Goal: Task Accomplishment & Management: Manage account settings

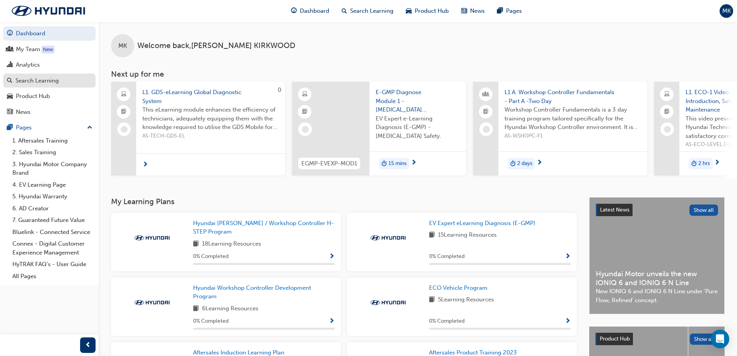
click at [36, 79] on div "Search Learning" at bounding box center [36, 80] width 43 height 9
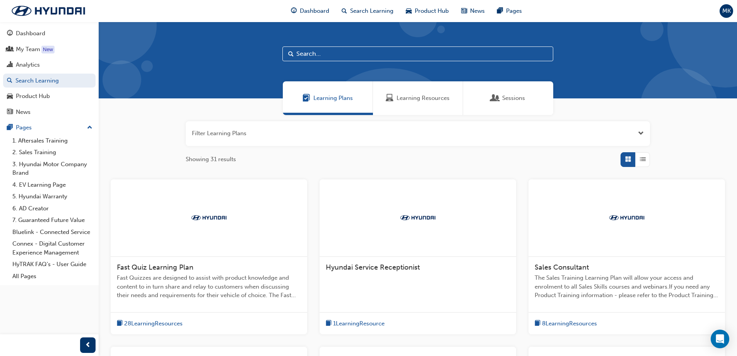
click at [639, 133] on span "Open the filter" at bounding box center [641, 133] width 6 height 9
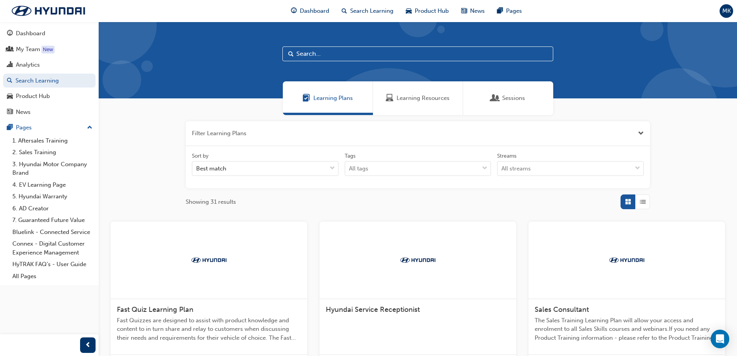
click at [506, 98] on span "Sessions" at bounding box center [513, 98] width 23 height 9
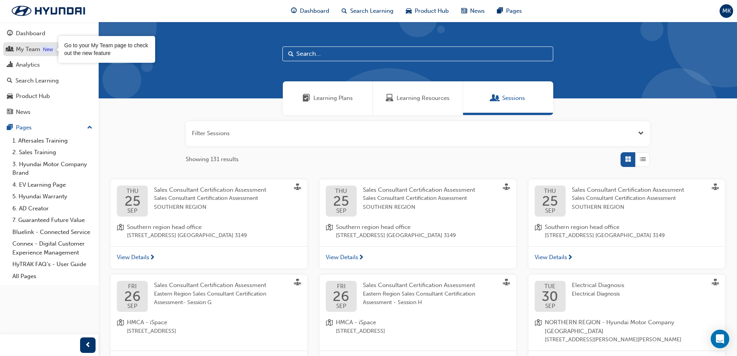
click at [42, 53] on div "New" at bounding box center [47, 50] width 13 height 8
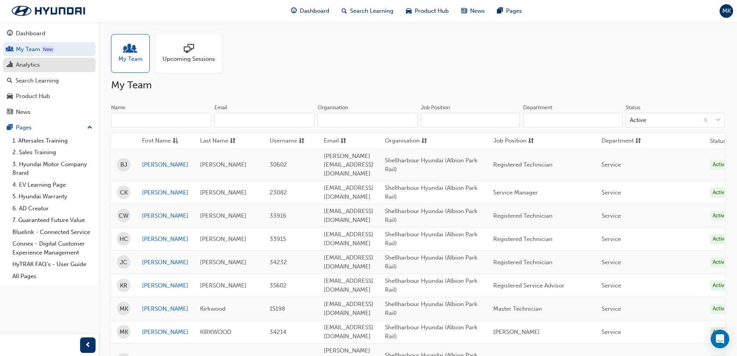
click at [38, 63] on div "Analytics" at bounding box center [28, 64] width 24 height 9
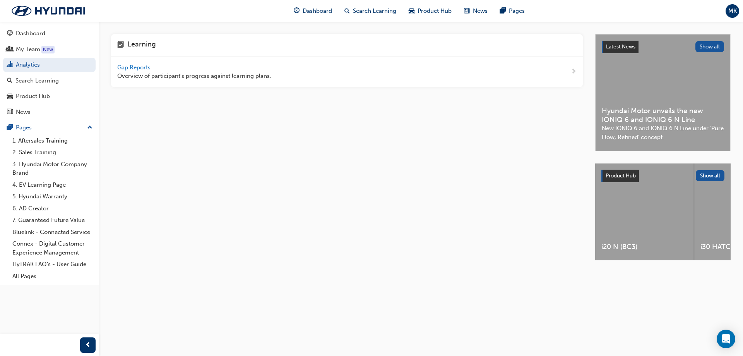
click at [137, 65] on span "Gap Reports" at bounding box center [134, 67] width 35 height 7
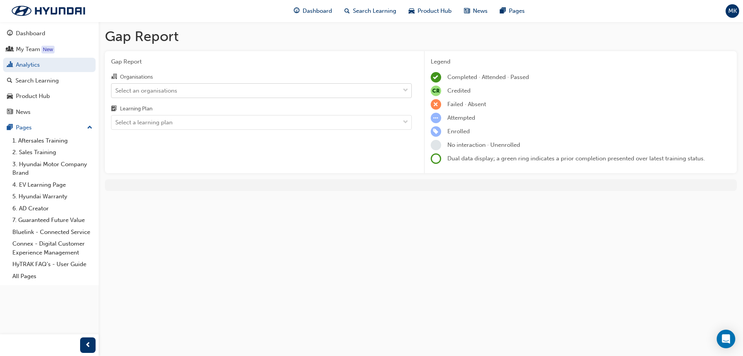
click at [141, 88] on div "Select an organisations" at bounding box center [146, 90] width 62 height 9
click at [116, 88] on input "Organisations Select an organisations" at bounding box center [115, 90] width 1 height 7
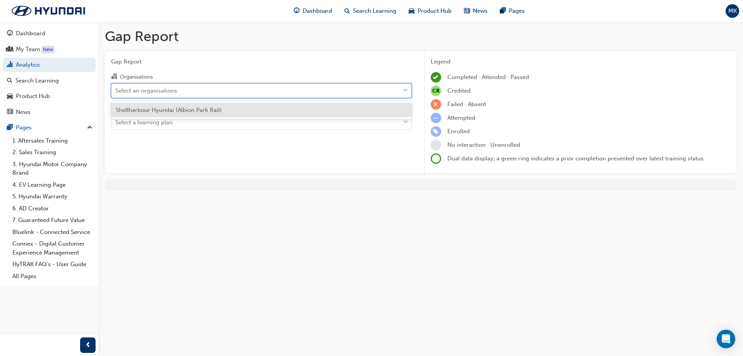
click at [147, 107] on span "Shellharbour Hyundai (Albion Park Rail)" at bounding box center [169, 109] width 106 height 7
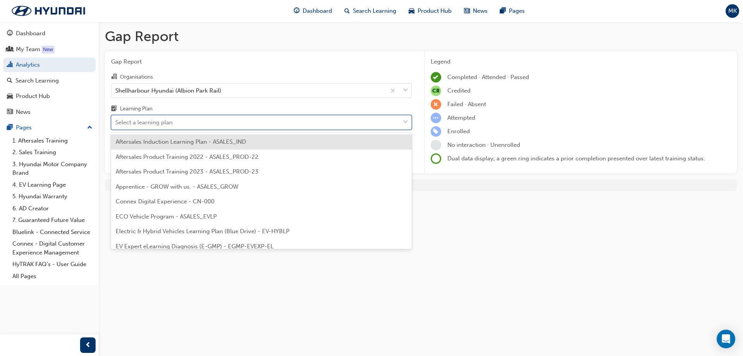
click at [149, 122] on div "Select a learning plan" at bounding box center [143, 122] width 57 height 9
click at [116, 122] on input "Learning Plan option Aftersales Induction Learning Plan - ASALES_IND focused, 1…" at bounding box center [115, 122] width 1 height 7
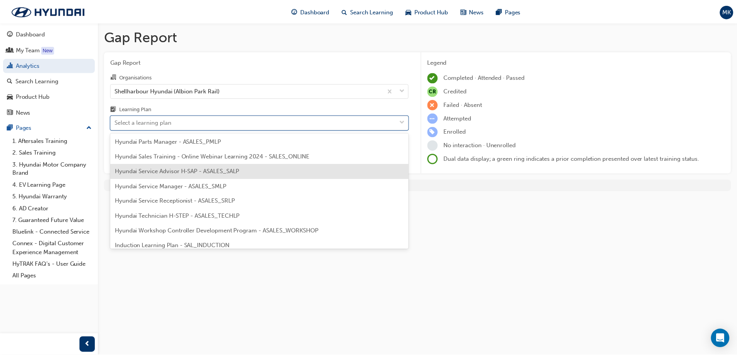
scroll to position [232, 0]
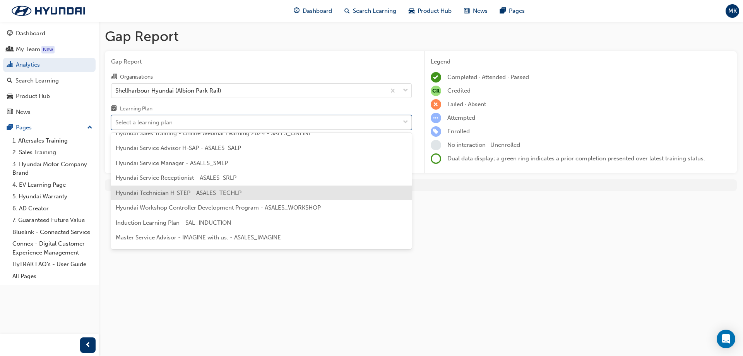
click at [181, 193] on span "Hyundai Technician H-STEP - ASALES_TECHLP" at bounding box center [179, 192] width 126 height 7
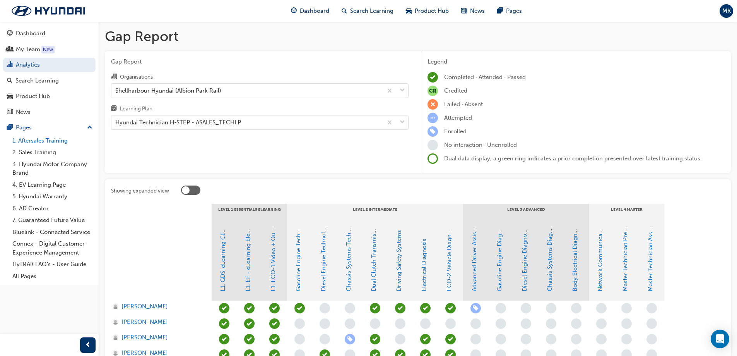
click at [46, 142] on link "1. Aftersales Training" at bounding box center [52, 141] width 86 height 12
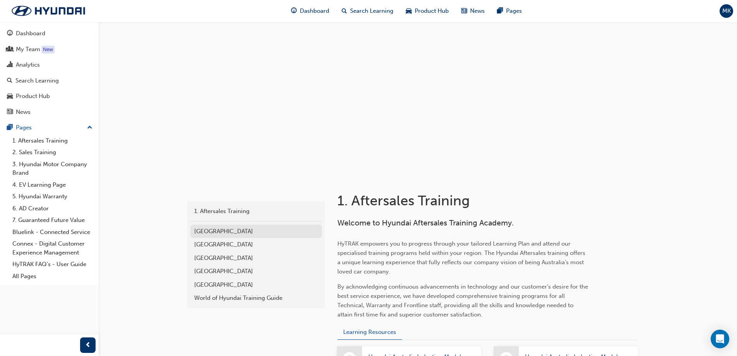
click at [229, 232] on div "[GEOGRAPHIC_DATA]" at bounding box center [256, 231] width 124 height 9
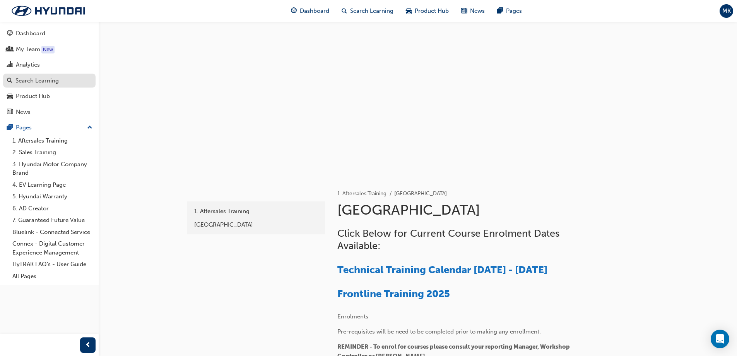
click at [34, 77] on div "Search Learning" at bounding box center [36, 80] width 43 height 9
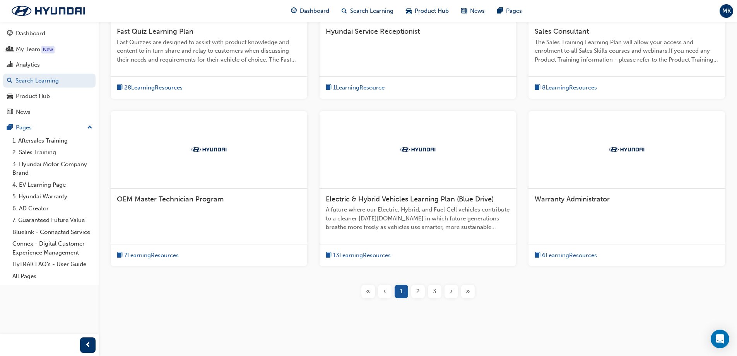
scroll to position [283, 0]
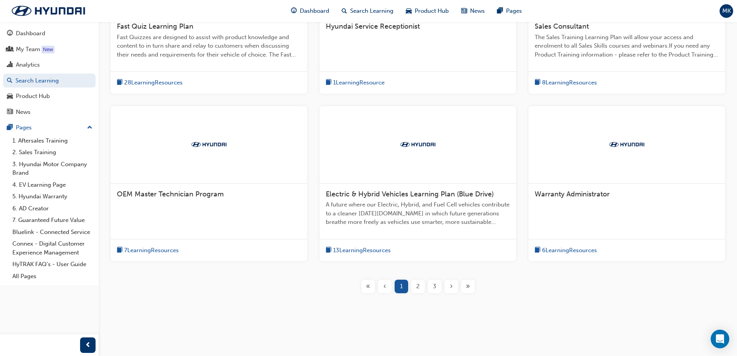
click at [368, 250] on span "13 Learning Resources" at bounding box center [362, 250] width 58 height 9
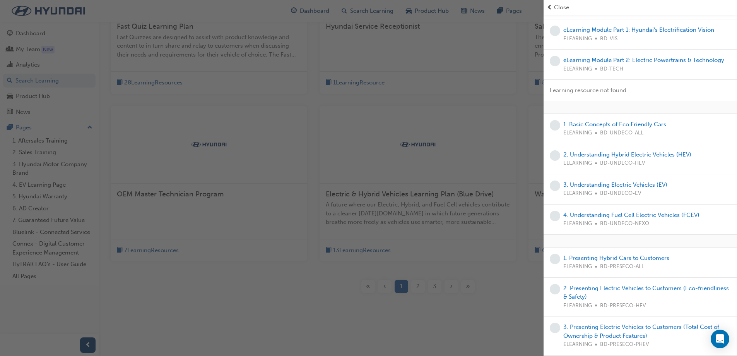
scroll to position [146, 0]
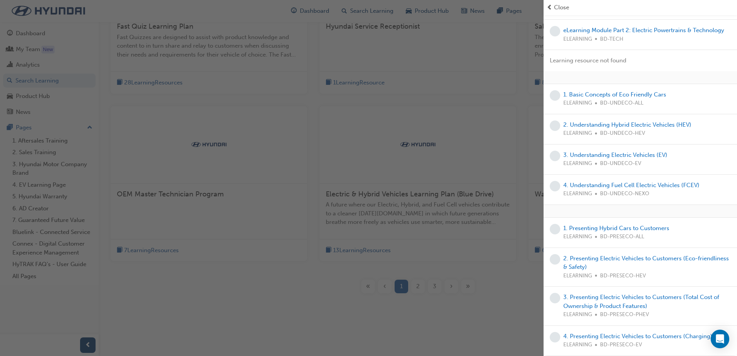
click at [295, 283] on div "button" at bounding box center [272, 178] width 544 height 356
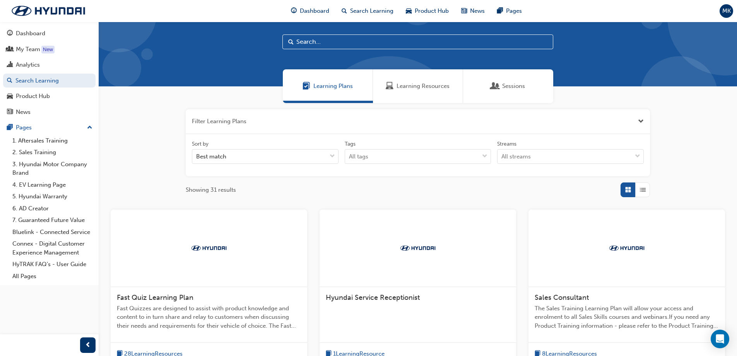
scroll to position [0, 0]
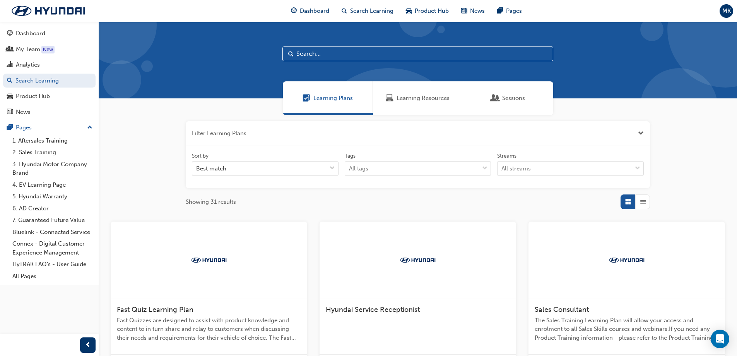
click at [439, 101] on span "Learning Resources" at bounding box center [423, 98] width 53 height 9
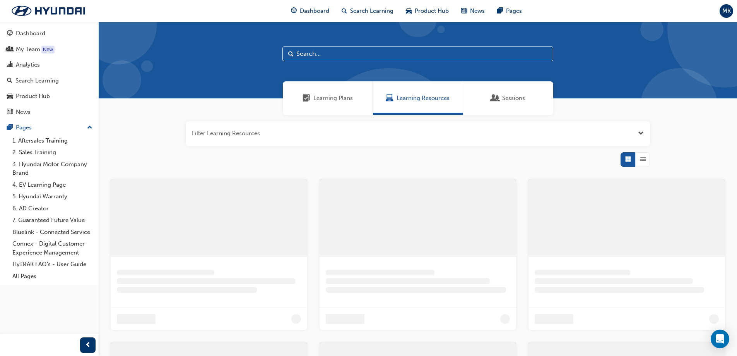
click at [332, 99] on span "Learning Plans" at bounding box center [333, 98] width 39 height 9
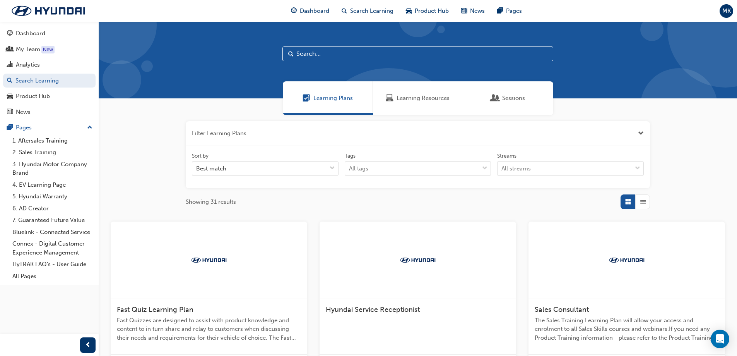
click at [522, 98] on span "Sessions" at bounding box center [513, 98] width 23 height 9
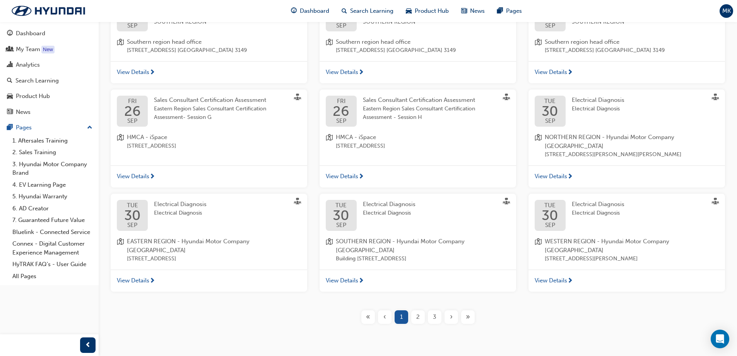
scroll to position [186, 0]
click at [417, 312] on span "2" at bounding box center [417, 316] width 3 height 9
click at [418, 312] on span "2" at bounding box center [417, 316] width 3 height 9
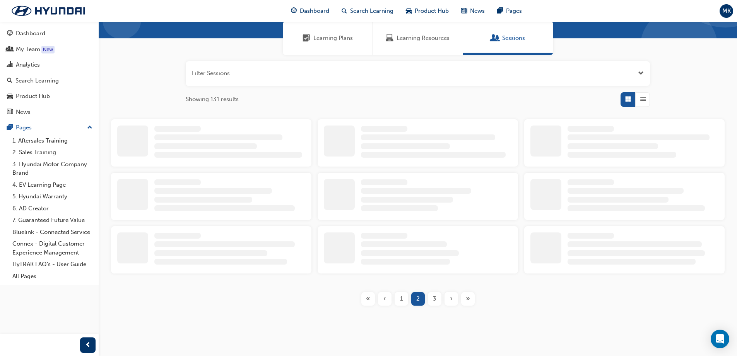
scroll to position [186, 0]
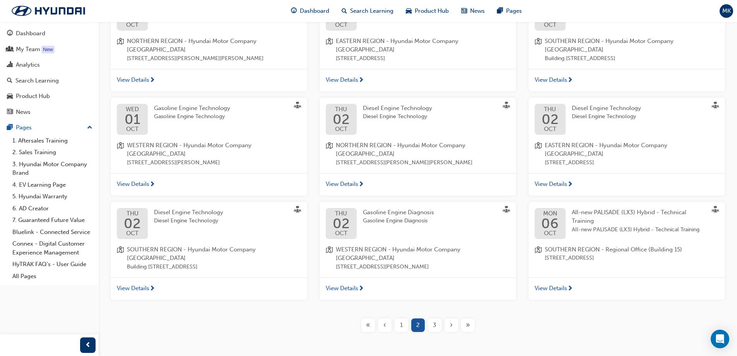
click at [435, 320] on span "3" at bounding box center [434, 324] width 3 height 9
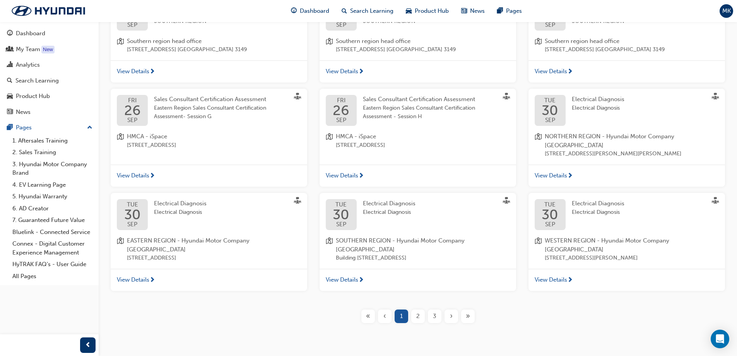
click at [432, 309] on div "3" at bounding box center [435, 316] width 14 height 14
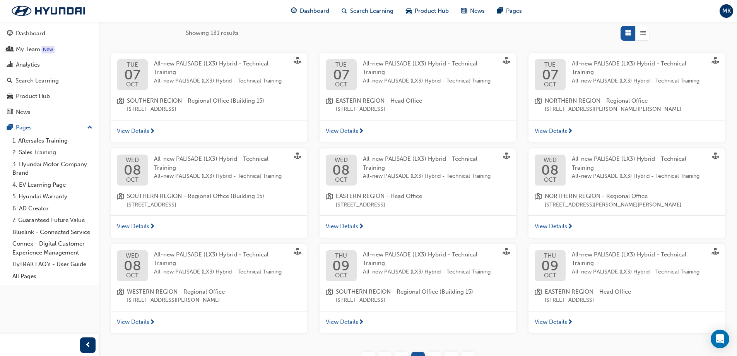
scroll to position [108, 0]
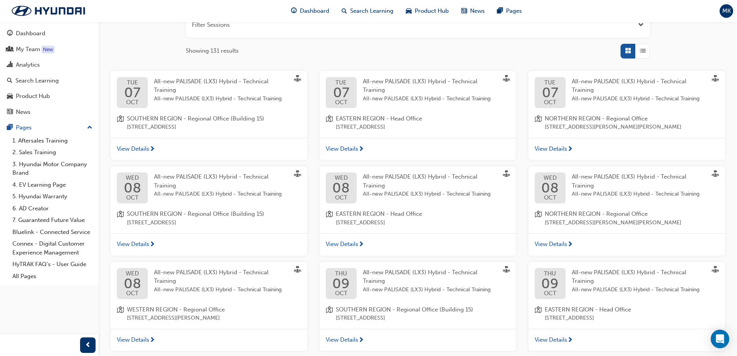
click at [345, 242] on span "View Details" at bounding box center [342, 244] width 33 height 9
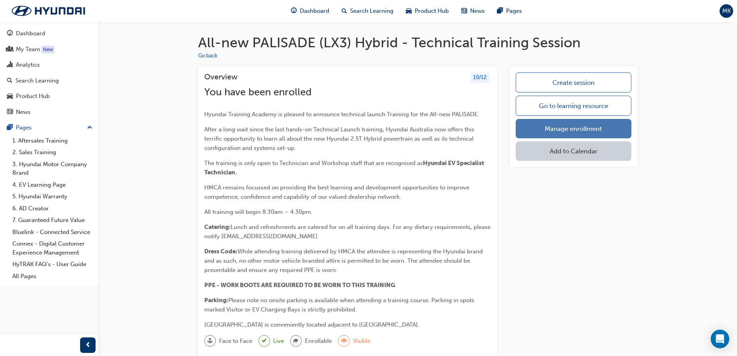
click at [570, 126] on link "Manage enrollment" at bounding box center [574, 128] width 116 height 19
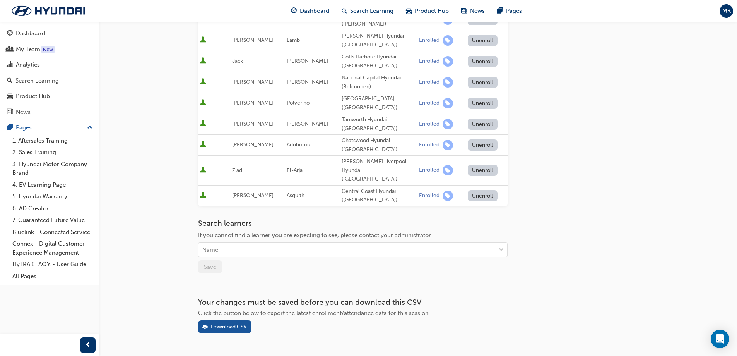
scroll to position [168, 0]
click at [223, 243] on div "Name" at bounding box center [347, 250] width 297 height 14
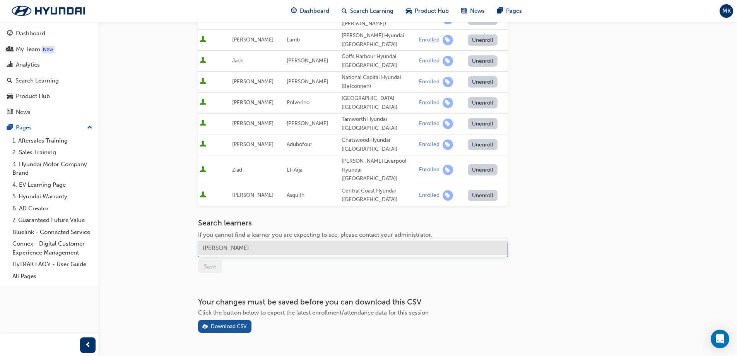
type input "[PERSON_NAME]"
click at [234, 247] on span "[PERSON_NAME] - Shellharbour Hyundai (Albion Park Rail)" at bounding box center [282, 247] width 158 height 7
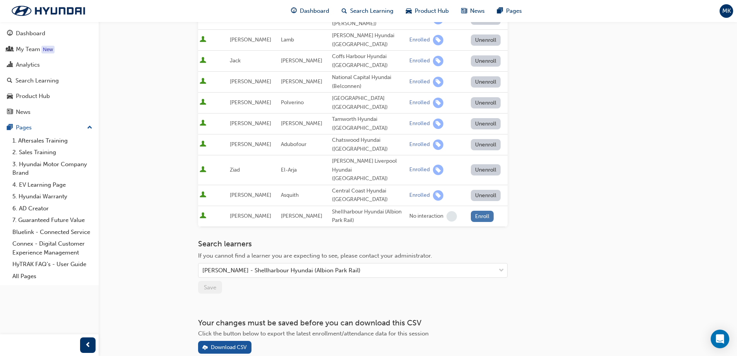
click at [485, 211] on button "Enroll" at bounding box center [482, 216] width 23 height 11
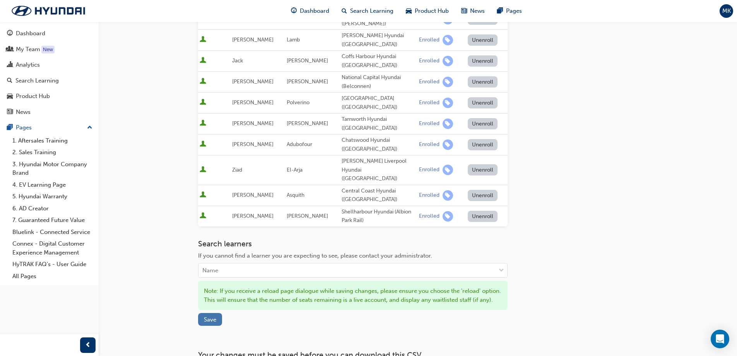
click at [209, 316] on span "Save" at bounding box center [210, 319] width 12 height 7
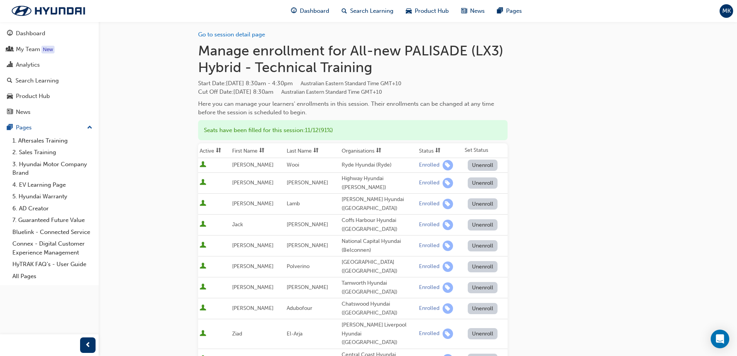
scroll to position [0, 0]
